Goal: Task Accomplishment & Management: Complete application form

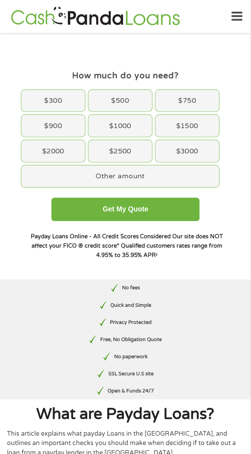
click at [133, 121] on div "$1000" at bounding box center [119, 126] width 63 height 22
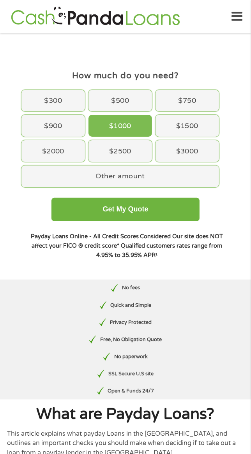
click at [175, 204] on button "Get My Quote" at bounding box center [125, 209] width 148 height 23
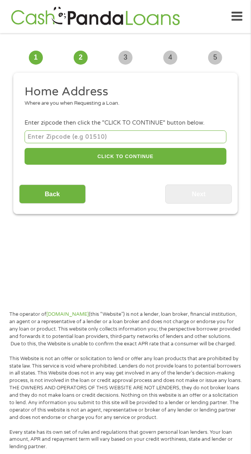
scroll to position [6, 0]
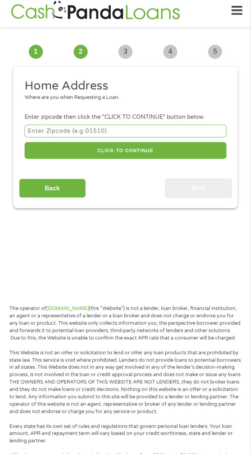
click at [185, 132] on input "number" at bounding box center [126, 131] width 202 height 13
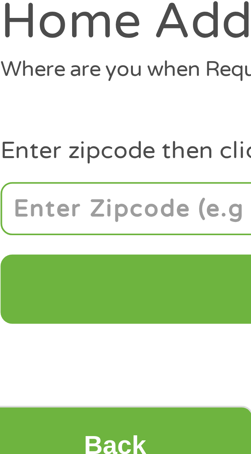
type input "24701"
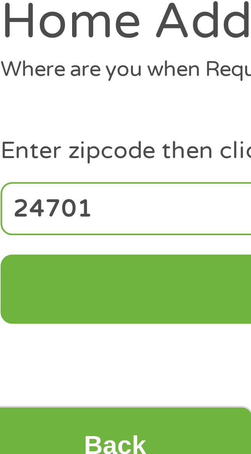
select select "[US_STATE]"
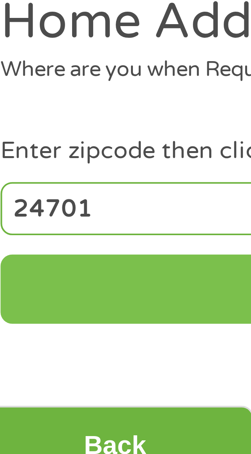
click at [63, 152] on button "CLICK TO CONTINUE" at bounding box center [126, 150] width 202 height 17
type input "24701"
type input "Bluefield"
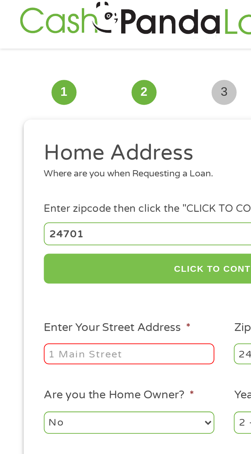
scroll to position [0, 0]
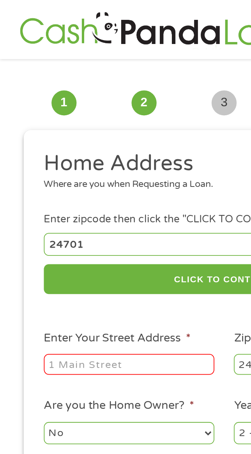
click at [87, 203] on input "Enter Your Street Address *" at bounding box center [72, 204] width 95 height 12
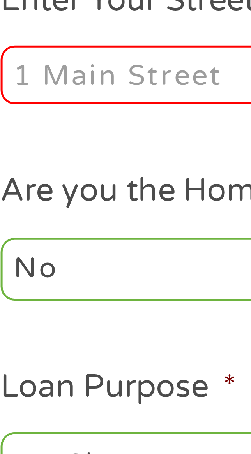
type input "[STREET_ADDRESS]"
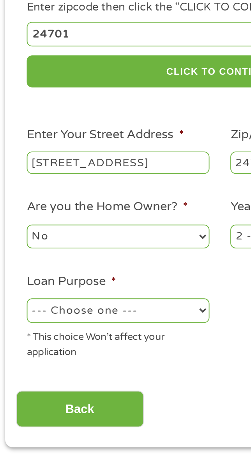
click at [108, 280] on select "--- Choose one --- Pay Bills Debt Consolidation Home Improvement Major Purchase…" at bounding box center [72, 281] width 95 height 12
select select "shorttermcash"
click at [25, 276] on select "--- Choose one --- Pay Bills Debt Consolidation Home Improvement Major Purchase…" at bounding box center [72, 281] width 95 height 12
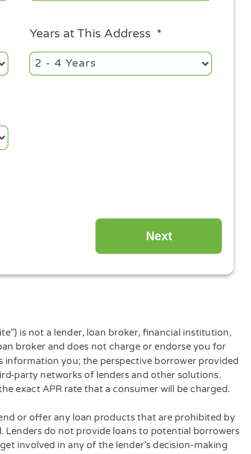
click at [212, 335] on input "Next" at bounding box center [198, 332] width 67 height 19
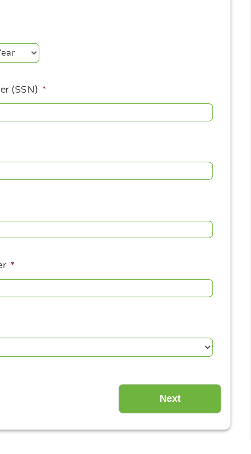
scroll to position [4, 0]
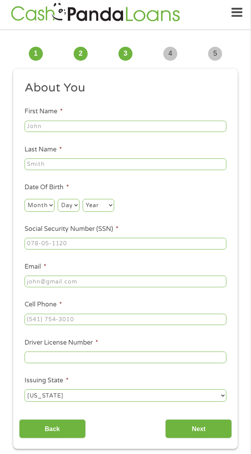
click at [162, 125] on input "First Name *" at bounding box center [126, 127] width 202 height 12
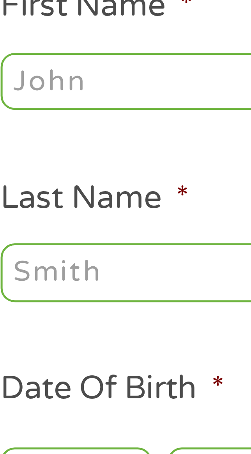
type input "Earl"
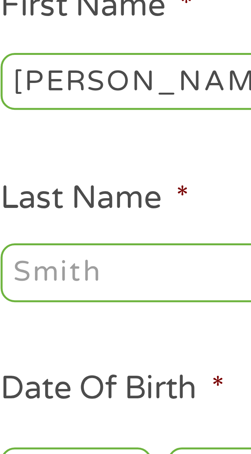
type input "White"
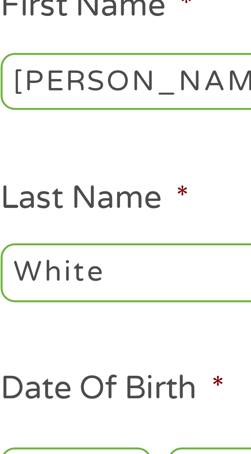
type input "earlwhite212@gmail.com"
type input "(304) 800-0602"
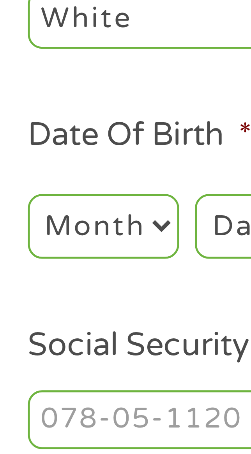
click at [45, 206] on select "Month 1 2 3 4 5 6 7 8 9 10 11 12" at bounding box center [40, 205] width 30 height 12
select select "9"
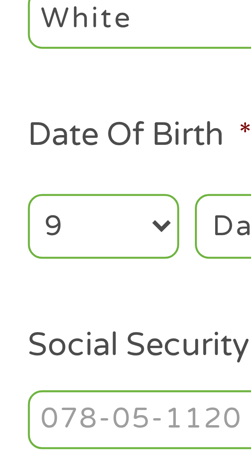
click at [25, 200] on select "Month 1 2 3 4 5 6 7 8 9 10 11 12" at bounding box center [40, 205] width 30 height 12
click at [65, 206] on select "Day 1 2 3 4 5 6 7 8 9 10 11 12 13 14 15 16 17 18 19 20 21 22 23 24 25 26 27 28 …" at bounding box center [68, 205] width 21 height 12
select select "19"
click at [58, 200] on select "Day 1 2 3 4 5 6 7 8 9 10 11 12 13 14 15 16 17 18 19 20 21 22 23 24 25 26 27 28 …" at bounding box center [68, 205] width 21 height 12
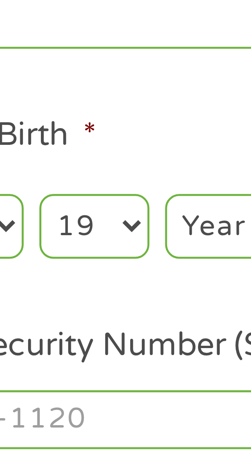
click at [92, 207] on select "Year 2007 2006 2005 2004 2003 2002 2001 2000 1999 1998 1997 1996 1995 1994 1993…" at bounding box center [99, 205] width 32 height 12
select select "1963"
click at [83, 200] on select "Year 2007 2006 2005 2004 2003 2002 2001 2000 1999 1998 1997 1996 1995 1994 1993…" at bounding box center [99, 205] width 32 height 12
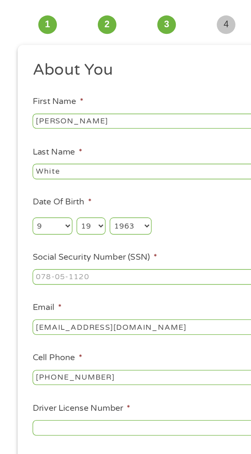
scroll to position [2, 0]
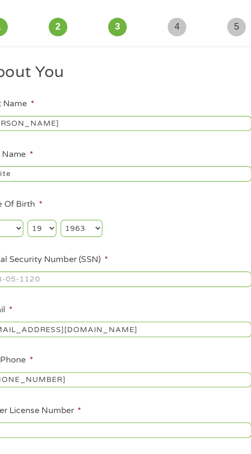
click at [158, 248] on input "Social Security Number (SSN) *" at bounding box center [126, 246] width 202 height 12
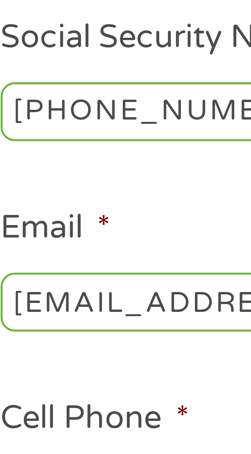
type input "234-08-4358"
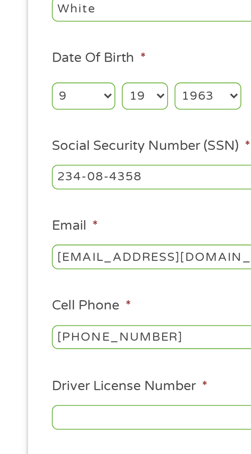
scroll to position [3, 0]
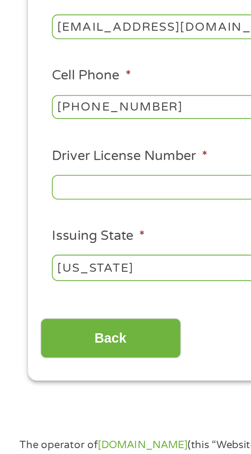
click at [92, 328] on input "Driver License Number *" at bounding box center [126, 328] width 202 height 12
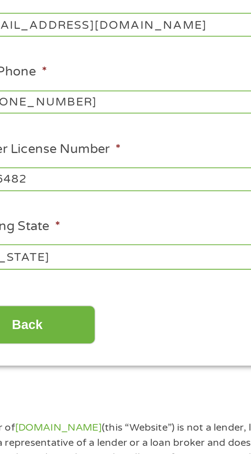
scroll to position [67, 0]
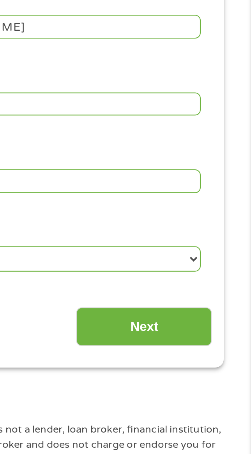
type input "I456482"
click at [215, 372] on input "Next" at bounding box center [198, 365] width 67 height 19
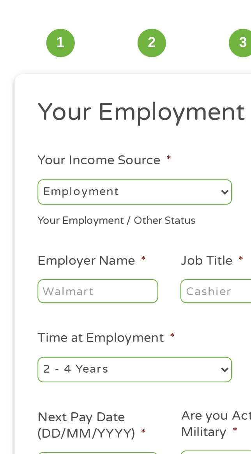
scroll to position [6, 0]
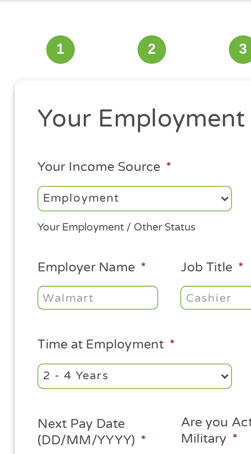
click at [93, 120] on select "--- Choose one --- Employment Self Employed Benefits" at bounding box center [72, 125] width 95 height 12
select select "benefits"
click at [25, 119] on select "--- Choose one --- Employment Self Employed Benefits" at bounding box center [72, 125] width 95 height 12
type input "Other"
type input "(304) 800-0602"
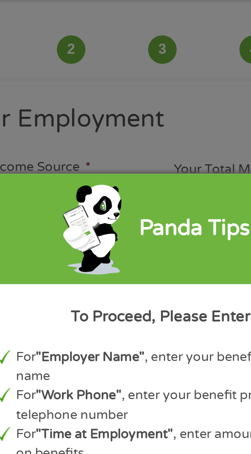
scroll to position [0, 0]
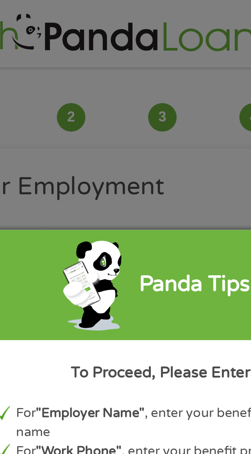
click at [144, 96] on div "Panda Tips To Proceed, Please Enter: For "Employer Name" , enter your benefit p…" at bounding box center [125, 227] width 251 height 454
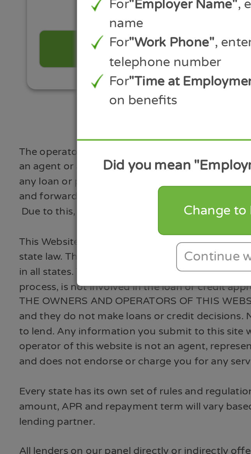
scroll to position [73, 0]
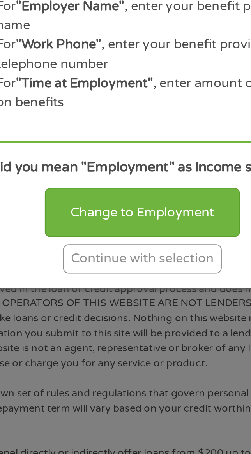
click at [146, 329] on div "Continue with selection" at bounding box center [125, 327] width 78 height 14
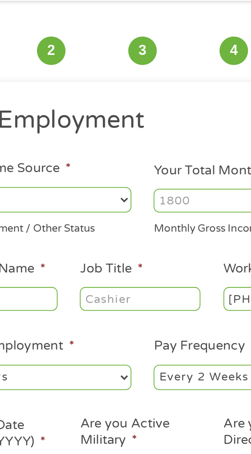
scroll to position [0, 0]
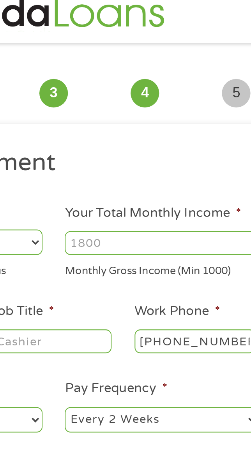
click at [195, 132] on input "Your Total Monthly Income *" at bounding box center [178, 131] width 95 height 12
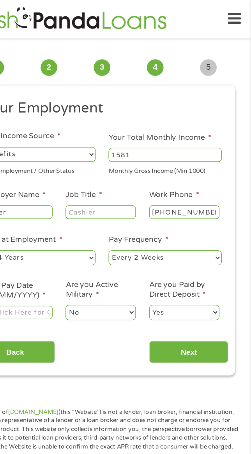
type input "1581"
click at [133, 182] on input "Job Title *" at bounding box center [124, 180] width 59 height 12
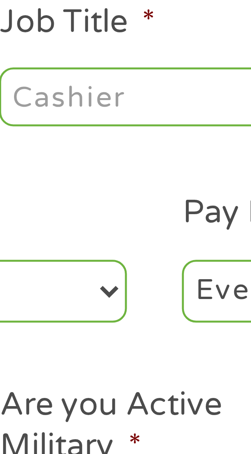
click at [129, 180] on input "Job Title *" at bounding box center [124, 180] width 59 height 12
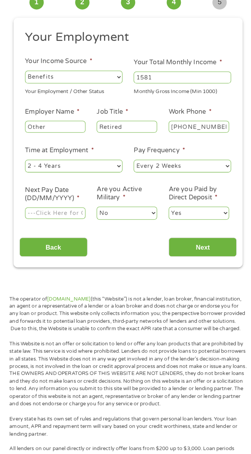
type input "Retired"
click at [64, 134] on input "Other" at bounding box center [54, 134] width 59 height 12
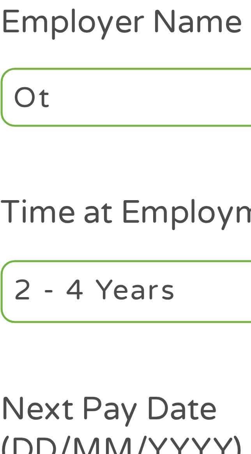
type input "O"
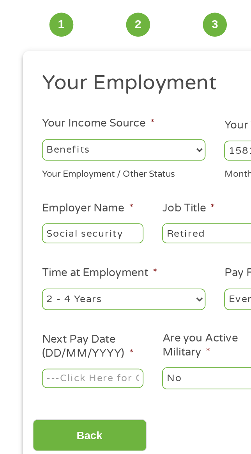
scroll to position [43, 0]
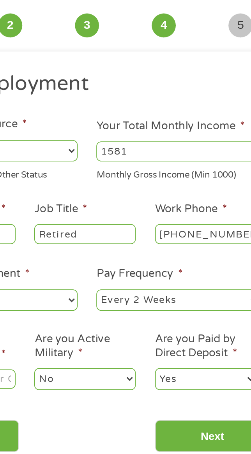
type input "Social security"
click at [197, 173] on select "--- Choose one --- Every 2 Weeks Every Week Monthly Semi-Monthly" at bounding box center [178, 175] width 95 height 12
select select "monthly"
click at [131, 169] on select "--- Choose one --- Every 2 Weeks Every Week Monthly Semi-Monthly" at bounding box center [178, 175] width 95 height 12
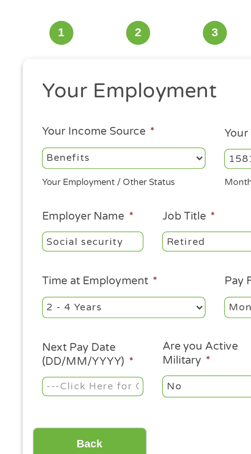
scroll to position [38, 0]
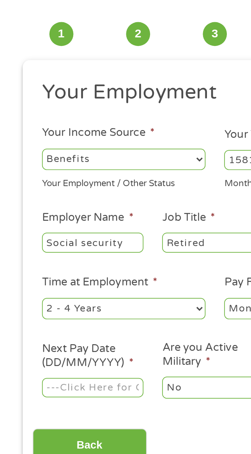
click at [113, 181] on select "--- Choose one --- 1 Year or less 1 - 2 Years 2 - 4 Years Over 4 Years" at bounding box center [72, 180] width 95 height 12
select select "60months"
click at [25, 174] on select "--- Choose one --- 1 Year or less 1 - 2 Years 2 - 4 Years Over 4 Years" at bounding box center [72, 180] width 95 height 12
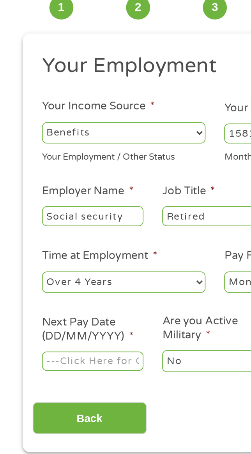
click at [74, 229] on input "Next Pay Date (DD/MM/YYYY) *" at bounding box center [54, 227] width 59 height 12
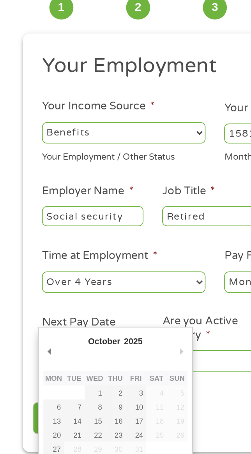
type input "03/10/2025"
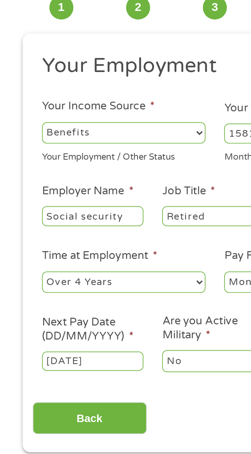
click at [77, 229] on input "03/10/2025" at bounding box center [54, 227] width 59 height 12
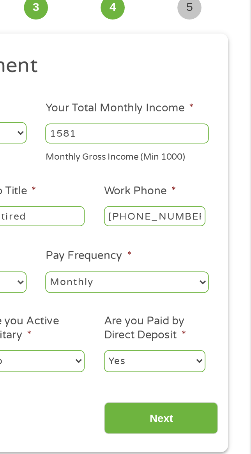
click at [210, 275] on div "This field is hidden when viewing the form gclid EAIaIQobChMItsuq1tPUjwMVHUb_AR…" at bounding box center [125, 157] width 224 height 245
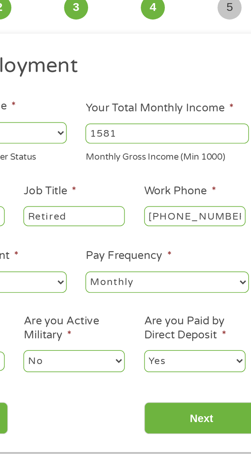
click at [200, 268] on input "Next" at bounding box center [198, 259] width 67 height 19
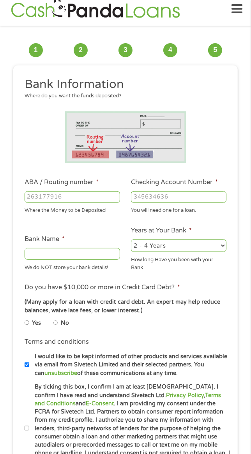
scroll to position [0, 0]
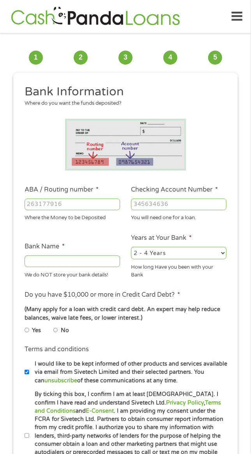
click at [240, 12] on icon at bounding box center [236, 16] width 11 height 19
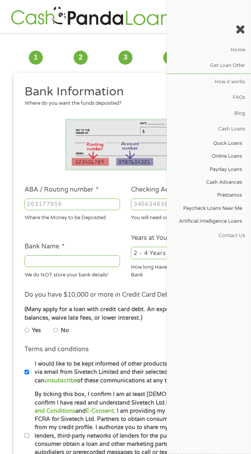
click at [231, 79] on link "How it works" at bounding box center [209, 82] width 84 height 16
click at [236, 66] on link "Get Loan Offer" at bounding box center [209, 66] width 84 height 16
click at [238, 27] on icon at bounding box center [241, 29] width 10 height 12
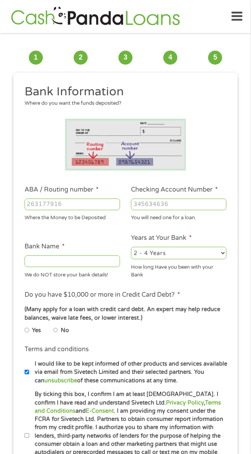
click at [220, 204] on input "Checking Account Number *" at bounding box center [178, 205] width 95 height 12
click at [92, 206] on input "ABA / Routing number *" at bounding box center [72, 205] width 95 height 12
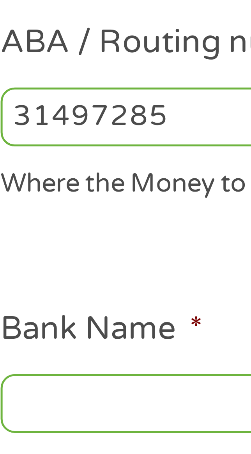
type input "314972853"
type input "WOODFOREST NATIONAL BANK"
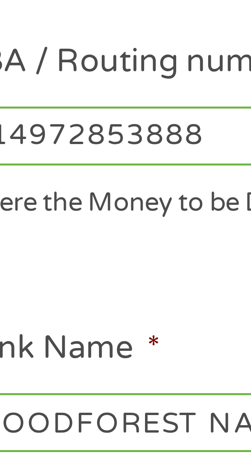
click at [77, 206] on input "314972853888" at bounding box center [72, 205] width 95 height 12
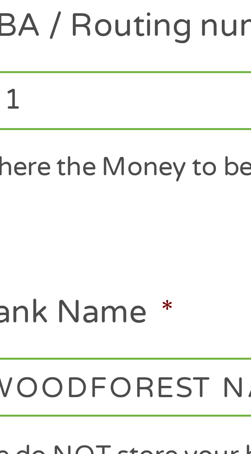
type input "3"
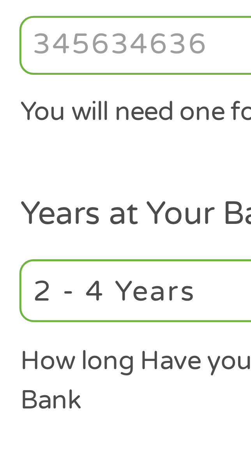
type input "314972853"
click at [164, 206] on input "Checking Account Number *" at bounding box center [178, 205] width 95 height 12
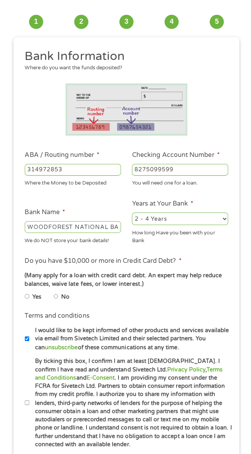
scroll to position [33, 0]
type input "8275099599"
click at [215, 220] on select "2 - 4 Years 6 - 12 Months 1 - 2 Years Over 4 Years" at bounding box center [178, 220] width 95 height 12
select select "12months"
click at [131, 215] on select "2 - 4 Years 6 - 12 Months 1 - 2 Years Over 4 Years" at bounding box center [178, 220] width 95 height 12
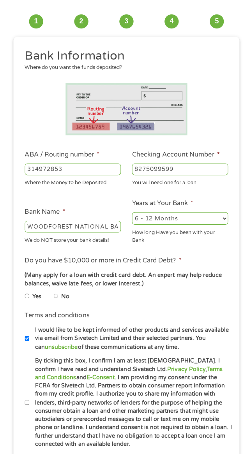
click at [65, 300] on label "No" at bounding box center [65, 298] width 8 height 9
click at [58, 300] on input "No" at bounding box center [55, 297] width 5 height 9
radio input "true"
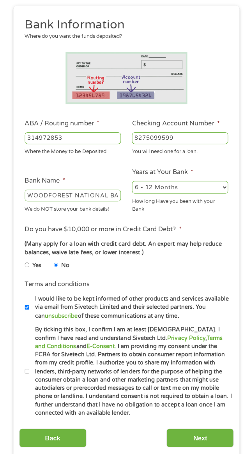
scroll to position [67, 0]
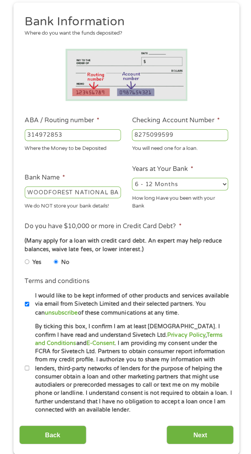
click at [39, 365] on label "By ticking this box, I confirm I am at least 18 years old. I confirm I have rea…" at bounding box center [130, 369] width 203 height 91
click at [29, 365] on input "By ticking this box, I confirm I am at least 18 years old. I confirm I have rea…" at bounding box center [27, 369] width 5 height 9
checkbox input "true"
click at [210, 426] on input "Next" at bounding box center [198, 435] width 67 height 19
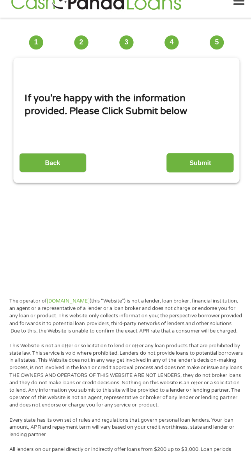
scroll to position [6, 0]
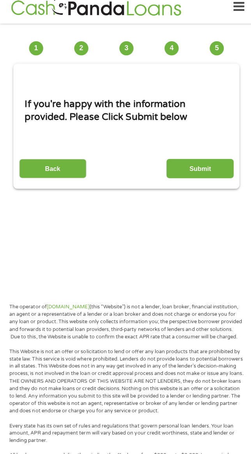
click at [208, 164] on input "Submit" at bounding box center [198, 171] width 67 height 19
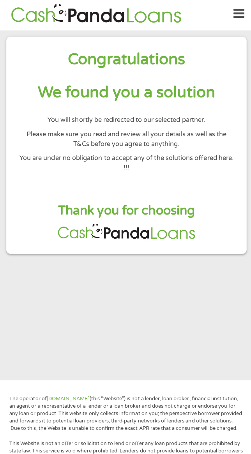
scroll to position [40, 0]
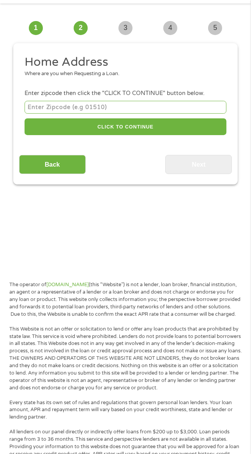
scroll to position [45, 0]
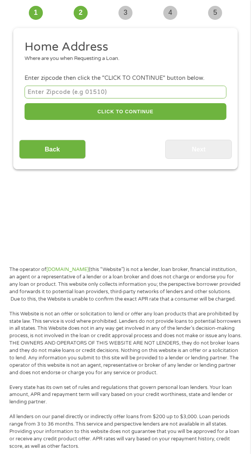
click at [58, 146] on input "Back" at bounding box center [52, 149] width 67 height 19
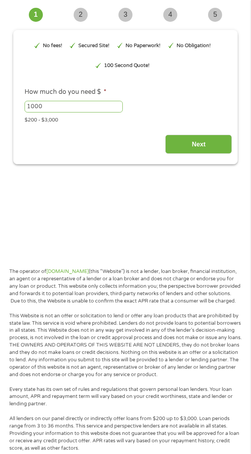
scroll to position [3, 3]
click at [70, 148] on div "This field is hidden when viewing the form gclid EAIaIQobChMItsuq1tPUjwMVHUb_AR…" at bounding box center [125, 95] width 213 height 118
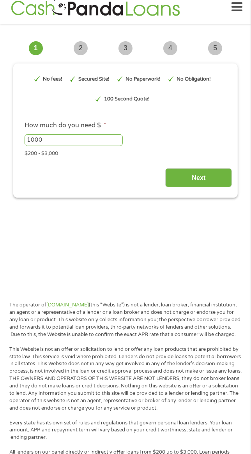
scroll to position [6, 0]
